Goal: Task Accomplishment & Management: Use online tool/utility

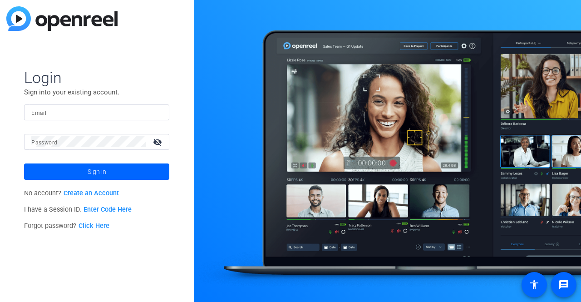
click at [86, 111] on input "Email" at bounding box center [96, 112] width 131 height 11
type input "[PERSON_NAME][EMAIL_ADDRESS][PERSON_NAME][DOMAIN_NAME]"
click at [24, 163] on button "Sign in" at bounding box center [96, 171] width 145 height 16
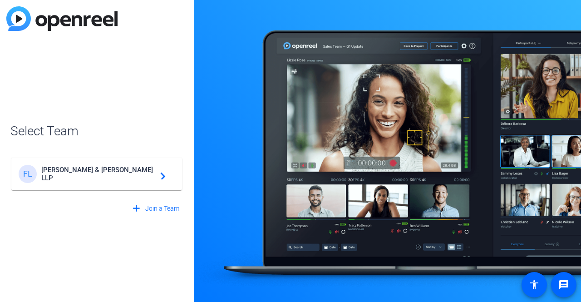
click at [151, 172] on span "[PERSON_NAME] & [PERSON_NAME] LLP" at bounding box center [97, 174] width 113 height 16
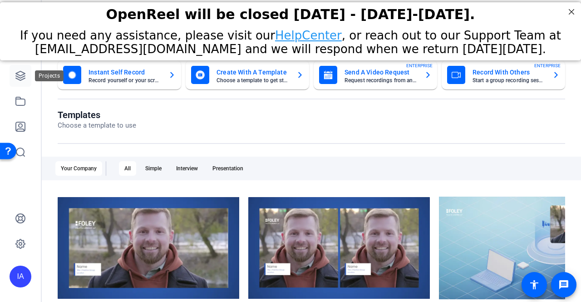
click at [27, 77] on link at bounding box center [21, 76] width 22 height 22
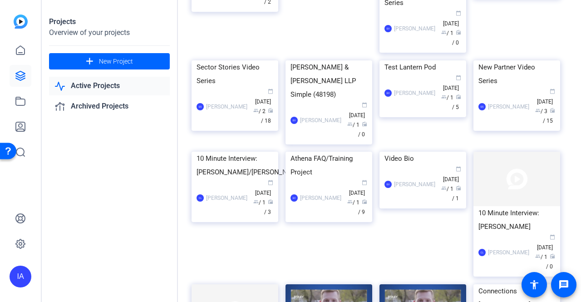
scroll to position [272, 0]
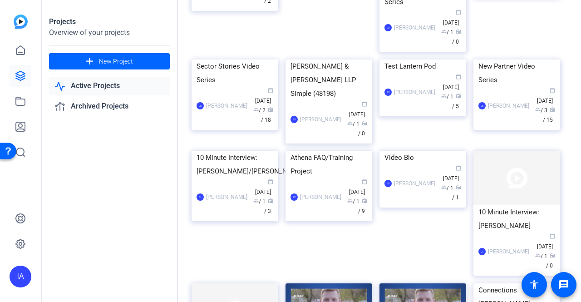
click at [80, 88] on link "Active Projects" at bounding box center [109, 86] width 121 height 19
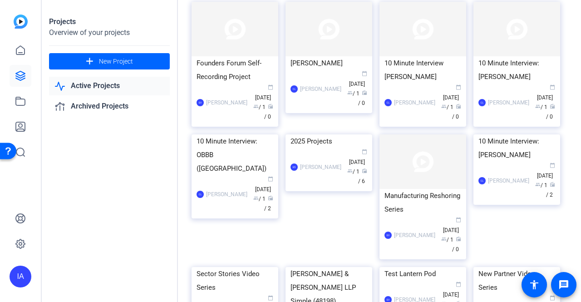
scroll to position [45, 0]
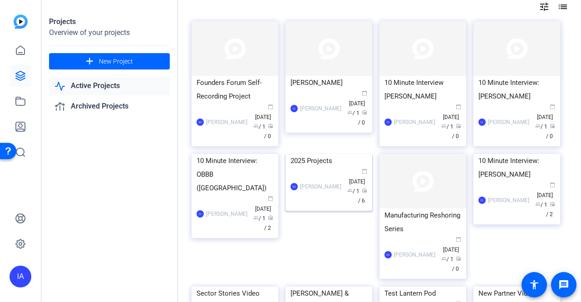
click at [314, 154] on img at bounding box center [329, 154] width 87 height 0
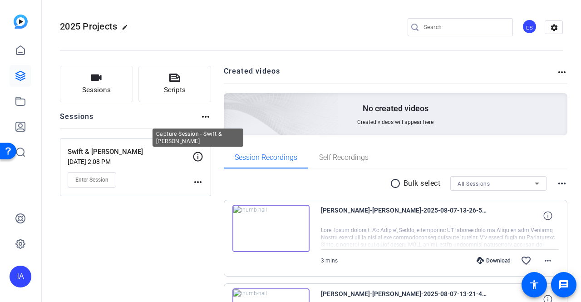
click at [197, 158] on icon at bounding box center [197, 156] width 11 height 11
click at [90, 151] on p "Swift & [PERSON_NAME]" at bounding box center [130, 152] width 125 height 10
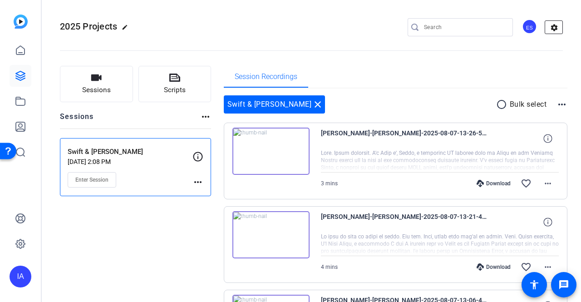
click at [551, 28] on mat-icon "settings" at bounding box center [554, 28] width 18 height 14
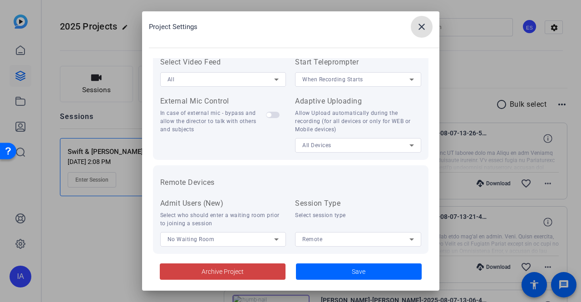
scroll to position [218, 0]
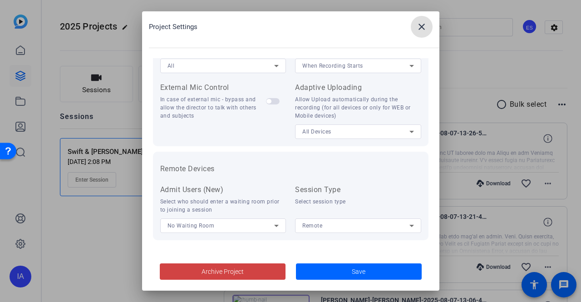
click at [417, 25] on mat-icon "close" at bounding box center [421, 26] width 11 height 11
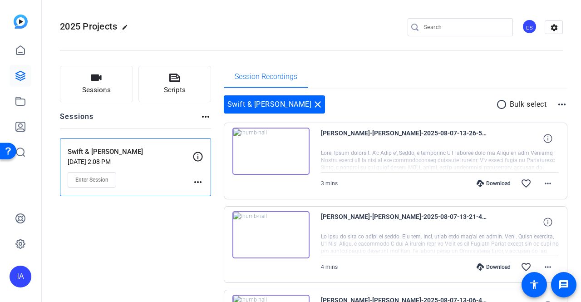
click at [205, 115] on mat-icon "more_horiz" at bounding box center [205, 116] width 11 height 11
click at [204, 116] on div at bounding box center [290, 151] width 581 height 302
click at [92, 151] on p "Swift & [PERSON_NAME]" at bounding box center [130, 152] width 125 height 10
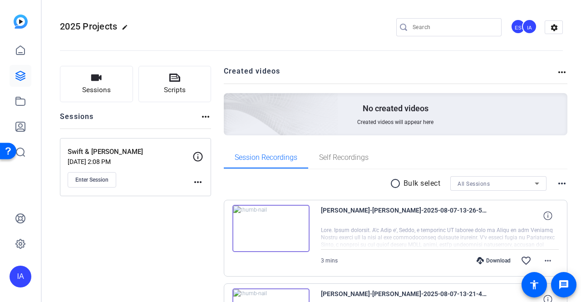
click at [97, 153] on p "Swift & [PERSON_NAME]" at bounding box center [130, 152] width 125 height 10
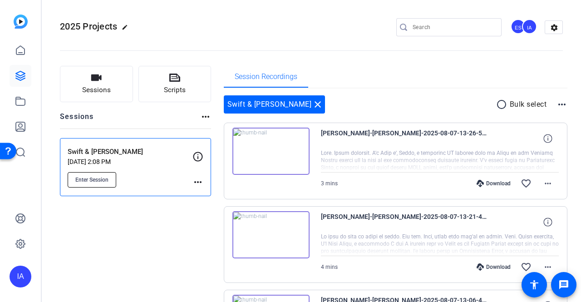
click at [95, 183] on button "Enter Session" at bounding box center [92, 179] width 49 height 15
